Goal: Task Accomplishment & Management: Use online tool/utility

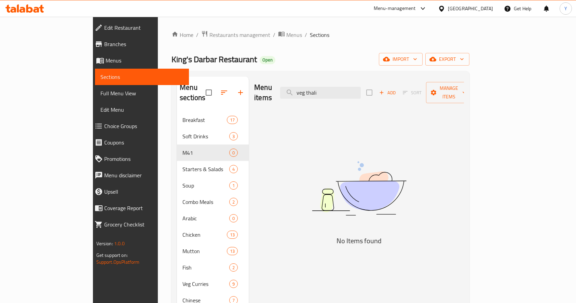
scroll to position [19, 0]
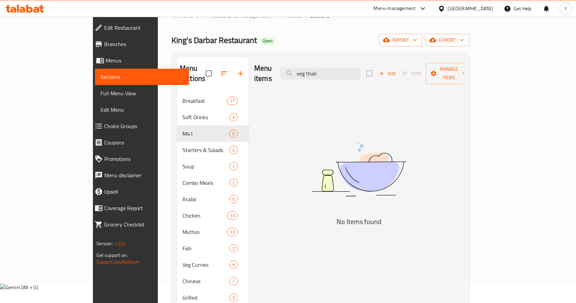
click at [386, 7] on div "Menu-management" at bounding box center [395, 8] width 42 height 8
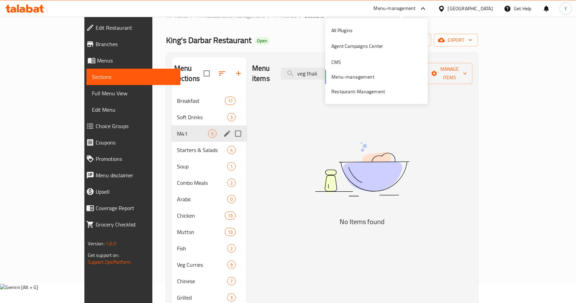
click at [209, 131] on span "0" at bounding box center [213, 134] width 8 height 6
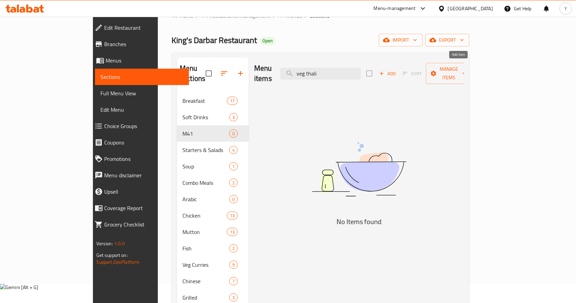
click at [397, 70] on span "Add" at bounding box center [387, 74] width 18 height 8
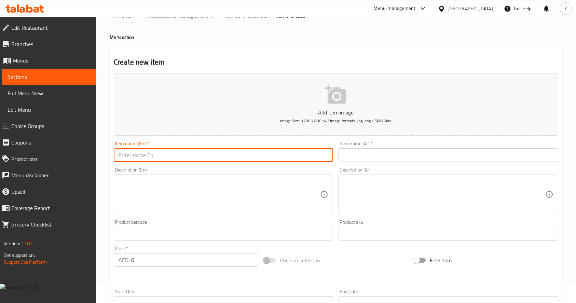
click at [181, 155] on input "text" at bounding box center [223, 155] width 219 height 14
type input "Veg-Thali"
click at [131, 181] on textarea at bounding box center [220, 194] width 202 height 32
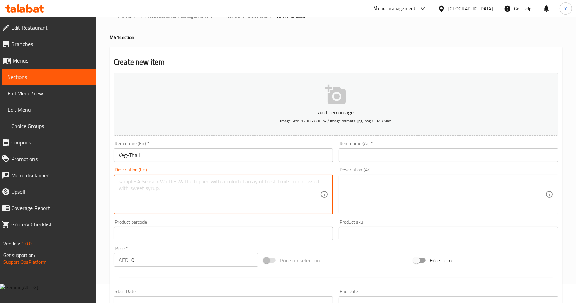
paste textarea "Veg Curry Aloo Mutter Chana Masala Daal Steam Rice 1 Chapathi"
click at [120, 187] on textarea "Veg Curry Aloo Mutter Chana Masala Daal Steam Rice 1 Chapathi" at bounding box center [220, 194] width 202 height 32
type textarea "Veg Curry, Aloo Mutter, Chana Masala, Daal, Steam Rice, 1 Chapathi"
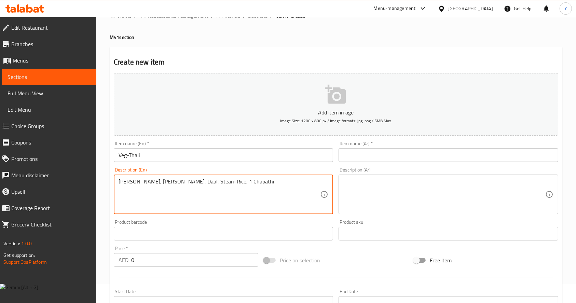
click at [355, 191] on textarea at bounding box center [445, 194] width 202 height 32
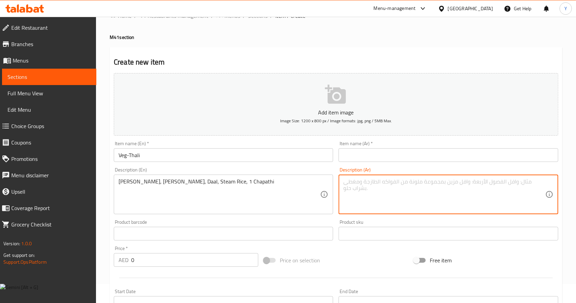
paste textarea "كاري نباتي، ألو موتر، شانا ماسالا، دال، أرز على البخار، 1 شاباتي"
type textarea "كاري نباتي، ألو موتر، شانا ماسالا، دال، أرز على البخار، 1 شاباتي"
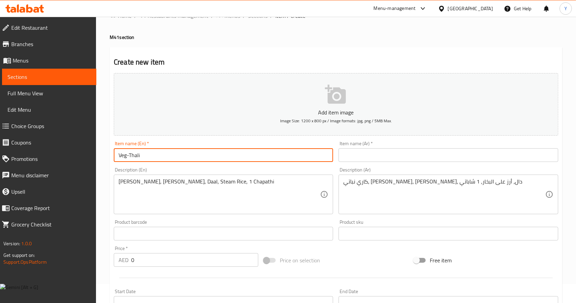
click at [235, 159] on input "Veg-Thali" at bounding box center [223, 155] width 219 height 14
click at [346, 155] on input "text" at bounding box center [448, 155] width 219 height 14
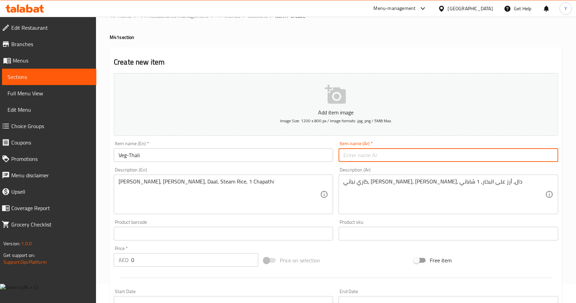
paste input "فيج ثالي"
type input "فيج ثالي"
drag, startPoint x: 150, startPoint y: 261, endPoint x: 33, endPoint y: 250, distance: 117.8
click at [33, 250] on div "Edit Restaurant Branches Menus Sections Full Menu View Edit Menu Choice Groups …" at bounding box center [288, 231] width 576 height 466
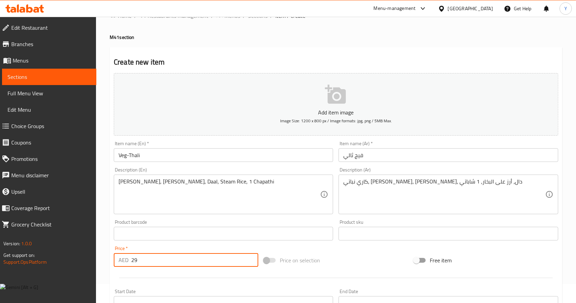
scroll to position [180, 0]
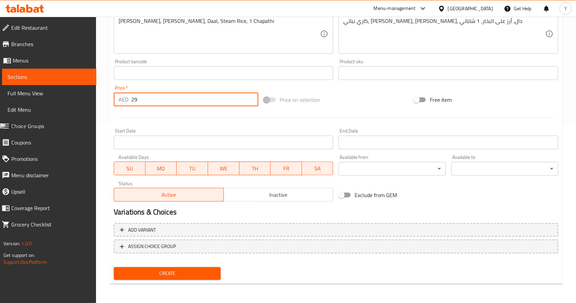
type input "29"
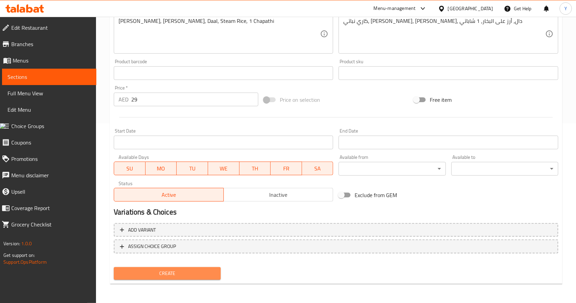
click at [167, 276] on span "Create" at bounding box center [167, 273] width 96 height 9
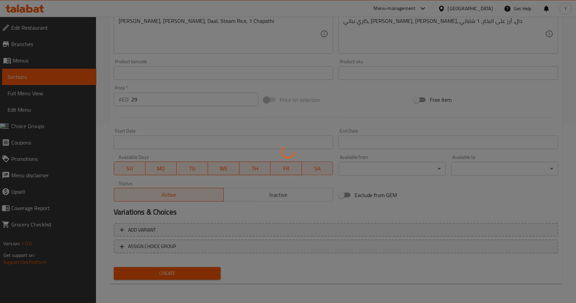
type input "0"
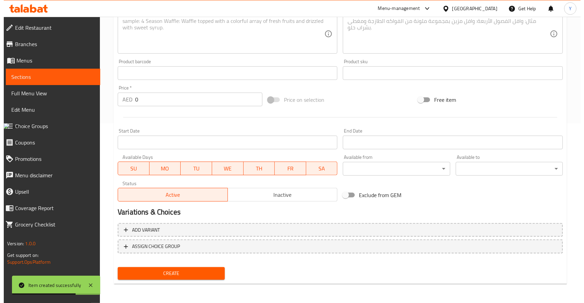
scroll to position [0, 0]
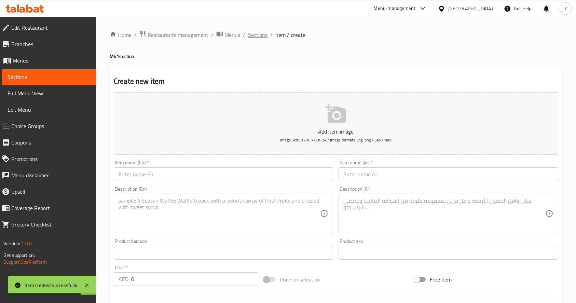
click at [263, 39] on span "Sections" at bounding box center [257, 35] width 19 height 8
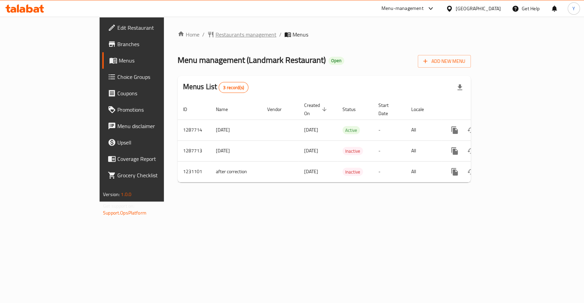
click at [215, 39] on span "Restaurants management" at bounding box center [245, 34] width 61 height 8
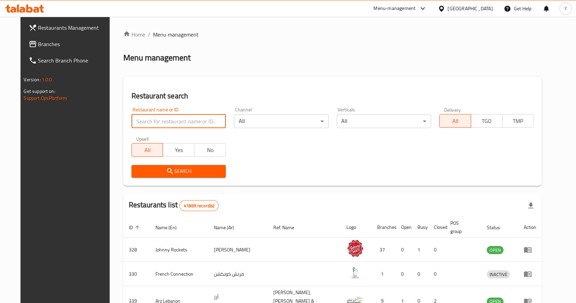
click at [166, 122] on input "search" at bounding box center [179, 122] width 94 height 14
type input "bkk station"
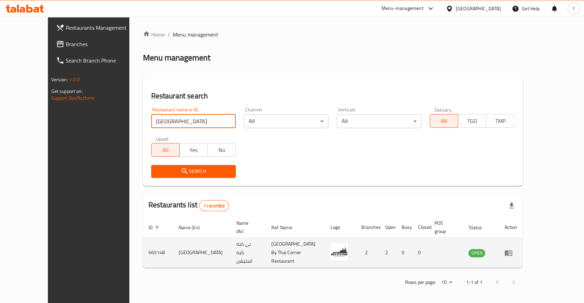
click at [512, 250] on icon "enhanced table" at bounding box center [508, 253] width 8 height 6
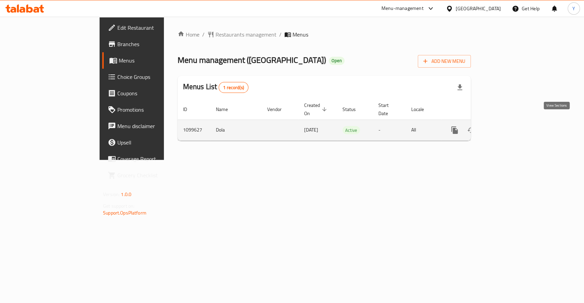
click at [508, 126] on icon "enhanced table" at bounding box center [504, 130] width 8 height 8
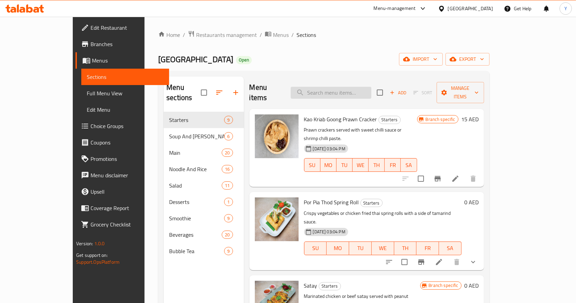
click at [328, 93] on input "search" at bounding box center [331, 93] width 81 height 12
click at [91, 43] on span "Branches" at bounding box center [127, 44] width 73 height 8
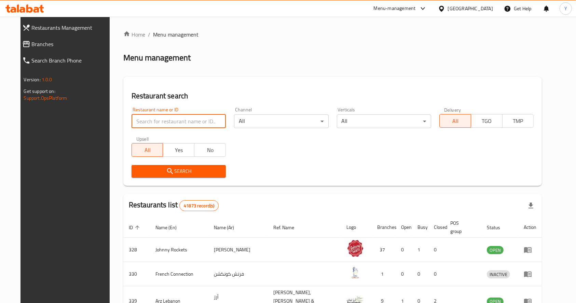
click at [167, 121] on input "search" at bounding box center [179, 122] width 94 height 14
paste input "Veg [PERSON_NAME] Chicken [PERSON_NAME] Mutton [PERSON_NAME] Chicken 65 pcs Daa…"
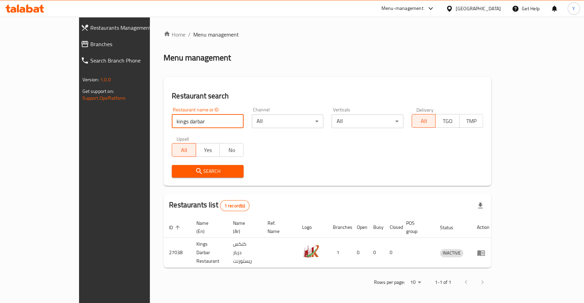
click at [172, 124] on input "kings darbar" at bounding box center [208, 122] width 72 height 14
type input "king's darbar"
click button "Search" at bounding box center [208, 171] width 72 height 13
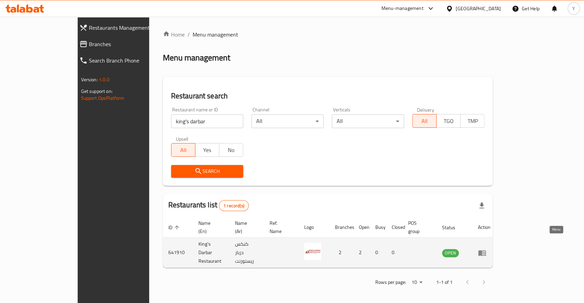
click at [484, 252] on icon "enhanced table" at bounding box center [483, 253] width 2 height 3
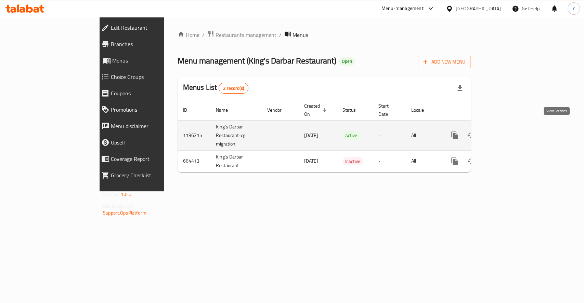
click at [507, 132] on icon "enhanced table" at bounding box center [504, 135] width 6 height 6
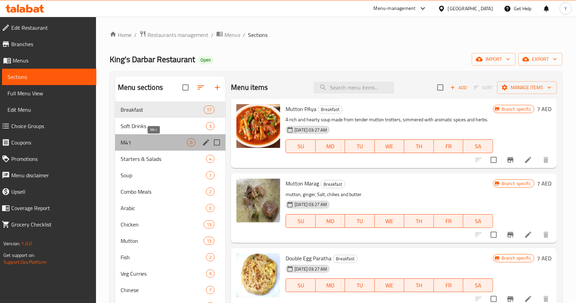
click at [183, 142] on span "M41" at bounding box center [154, 142] width 66 height 8
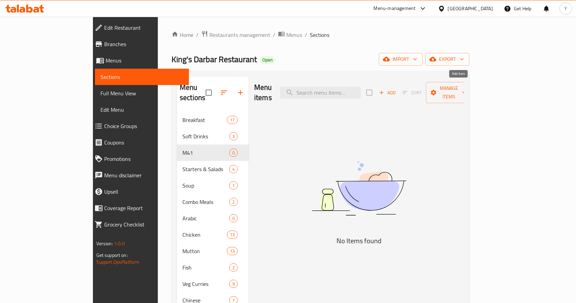
click at [385, 90] on icon "button" at bounding box center [382, 93] width 6 height 6
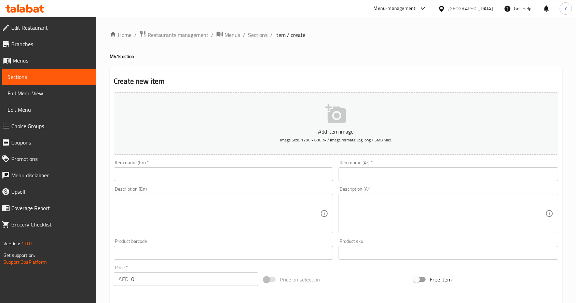
click at [154, 174] on input "text" at bounding box center [223, 175] width 219 height 14
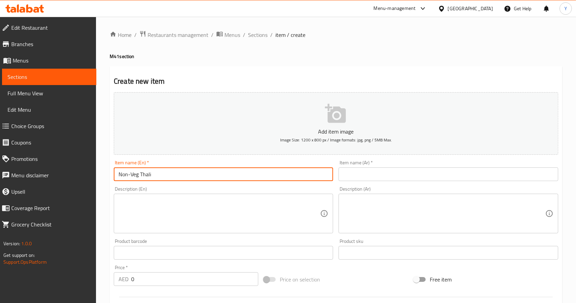
type input "Non-Veg Thali"
click at [239, 211] on textarea at bounding box center [220, 214] width 202 height 32
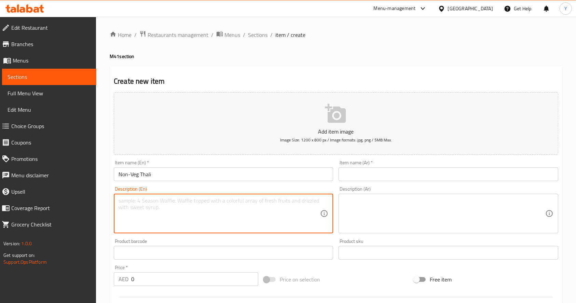
paste textarea "Veg [PERSON_NAME] Chicken [PERSON_NAME] Mutton [PERSON_NAME] Chicken 65 pcs Daa…"
click at [222, 218] on textarea "Veg [PERSON_NAME] Chicken [PERSON_NAME] Mutton [PERSON_NAME] Chicken 65 pcs Daa…" at bounding box center [220, 214] width 202 height 32
click at [119, 207] on textarea "Veg [PERSON_NAME] Chicken [PERSON_NAME] Mutton [PERSON_NAME] Chicken 65 pcs Daa…" at bounding box center [220, 214] width 202 height 32
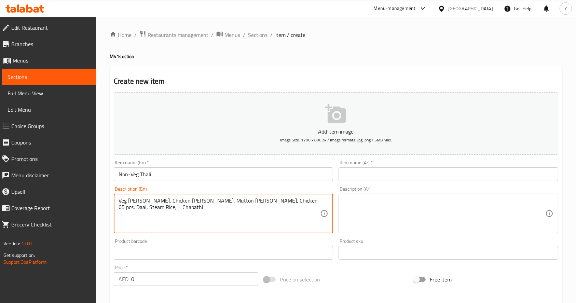
type textarea "Veg [PERSON_NAME], Chicken [PERSON_NAME], Mutton [PERSON_NAME], Chicken 65 pcs,…"
click at [367, 203] on textarea at bounding box center [445, 214] width 202 height 32
paste textarea "كاري الخضار، كاري الدجاج، كاري لحم الضأن، دجاج 65 قطعة، دال، أرز مطهو على البخا…"
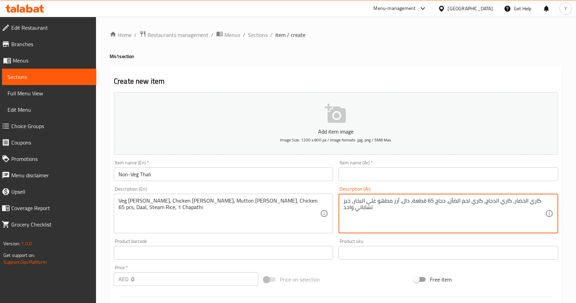
type textarea "كاري الخضار، كاري الدجاج، كاري لحم الضأن، دجاج 65 قطعة، دال، أرز مطهو على البخا…"
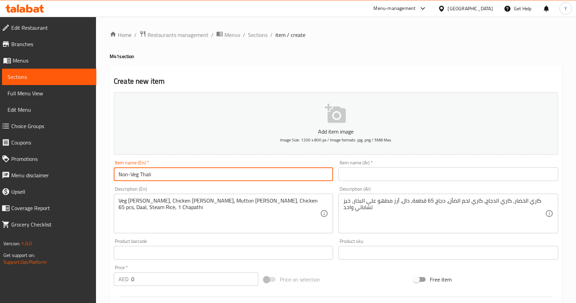
click at [154, 171] on input "Non-Veg Thali" at bounding box center [223, 175] width 219 height 14
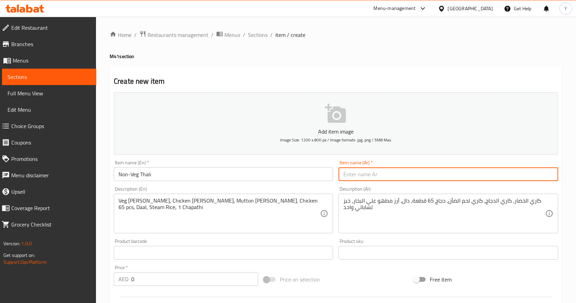
click at [359, 174] on input "text" at bounding box center [448, 175] width 219 height 14
paste input "ثالي غير نباتي"
type input "ثالي غير نباتي"
click at [137, 278] on input "0" at bounding box center [194, 279] width 127 height 14
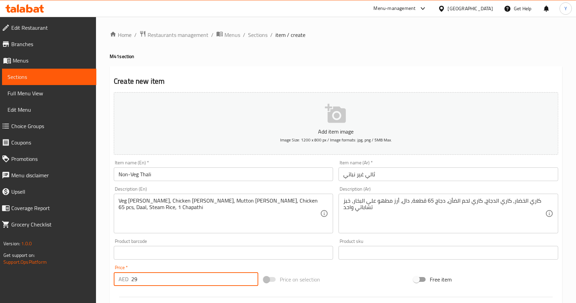
scroll to position [180, 0]
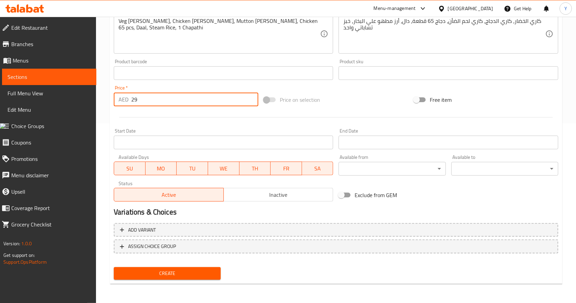
type input "29"
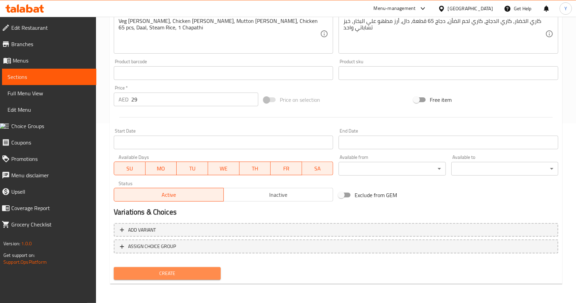
click at [163, 275] on span "Create" at bounding box center [167, 273] width 96 height 9
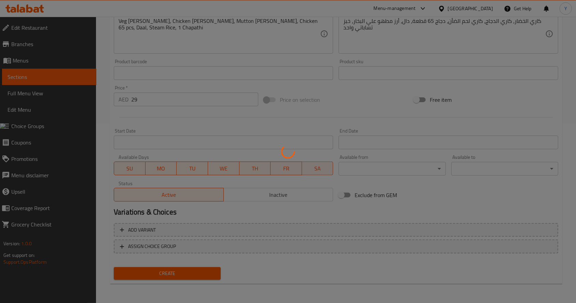
scroll to position [0, 0]
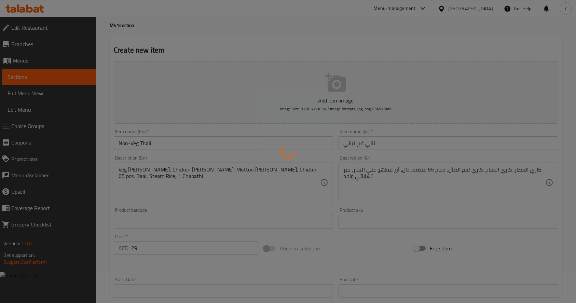
type input "0"
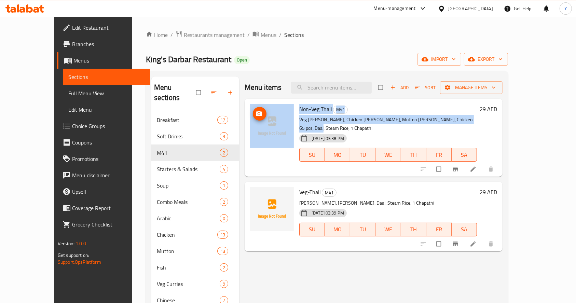
drag, startPoint x: 453, startPoint y: 121, endPoint x: 270, endPoint y: 115, distance: 182.7
click at [270, 115] on div "Non-Veg Thali M41 Veg Curry, Chicken curry, Mutton curry, Chicken 65 pcs, Daal,…" at bounding box center [374, 138] width 253 height 72
copy div "Non-Veg Thali M41 Veg Curry, Chicken curry, Mutton curry, Chicken 65 pcs, Daal,…"
